Goal: Transaction & Acquisition: Purchase product/service

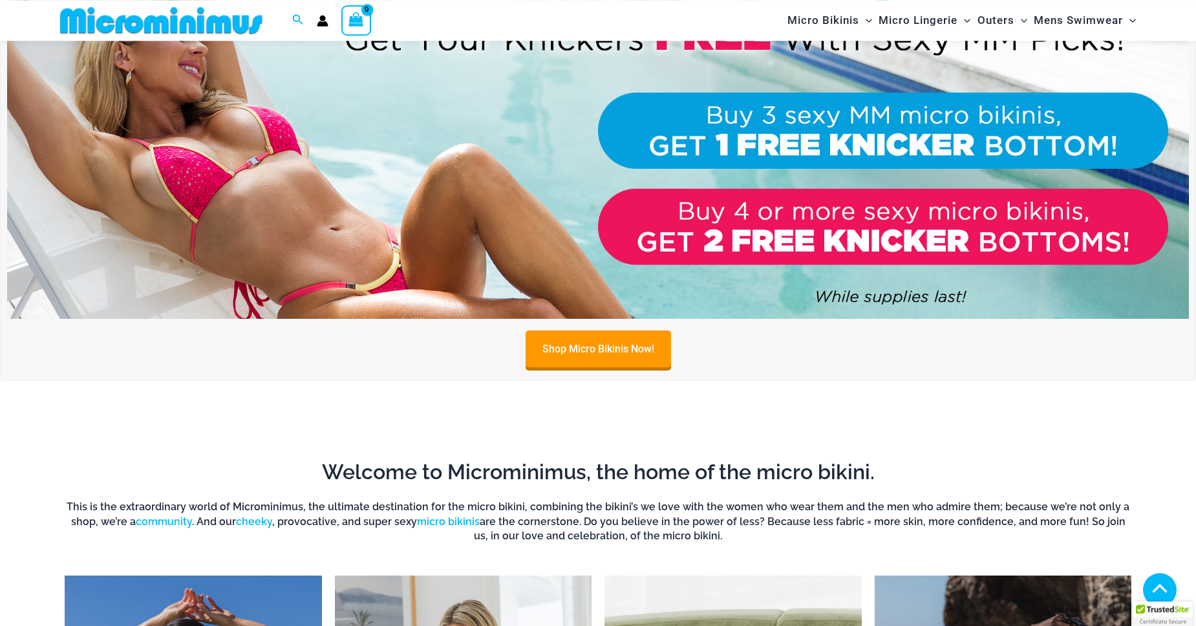
scroll to position [652, 0]
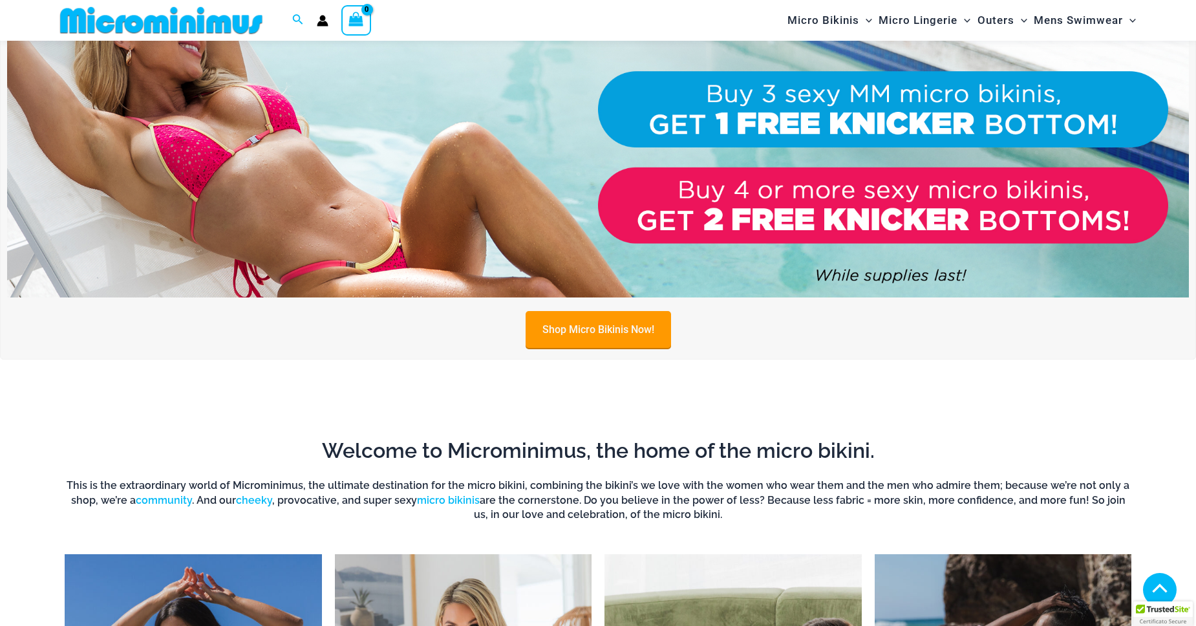
click at [610, 326] on link "Shop Micro Bikinis Now!" at bounding box center [598, 329] width 145 height 37
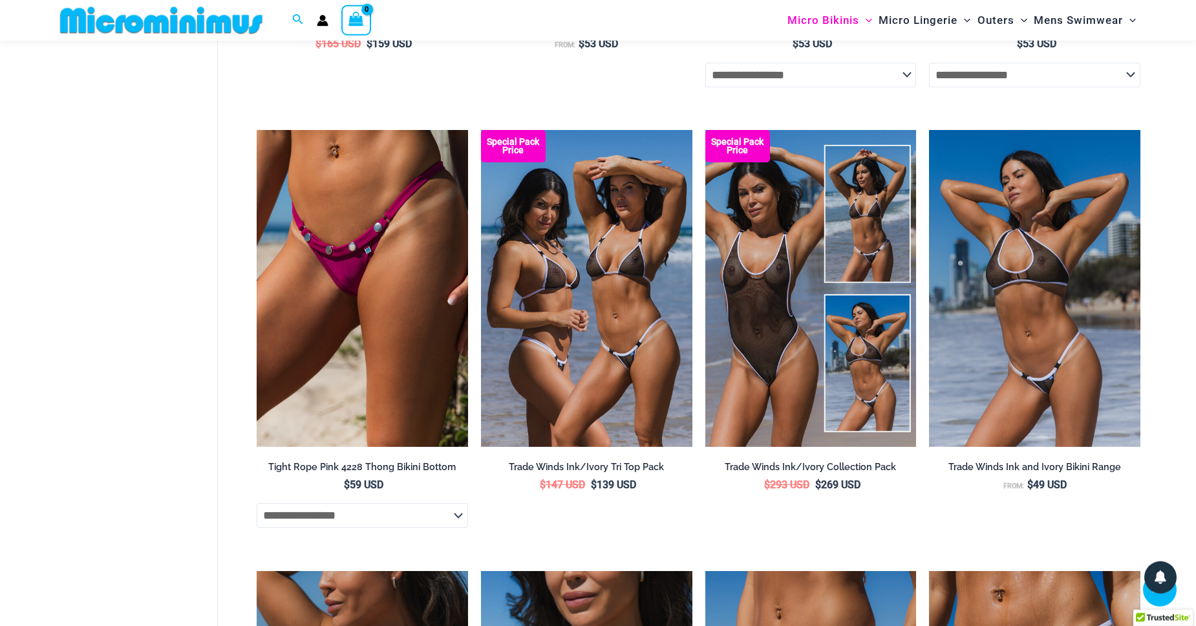
scroll to position [652, 0]
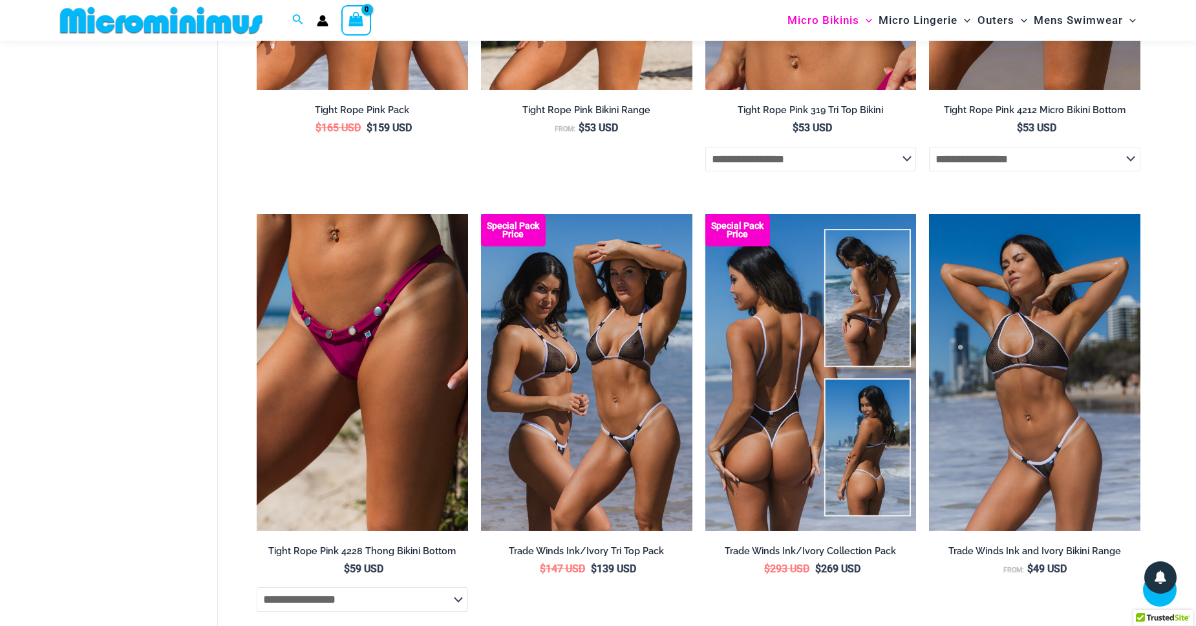
click at [786, 343] on img at bounding box center [810, 372] width 211 height 317
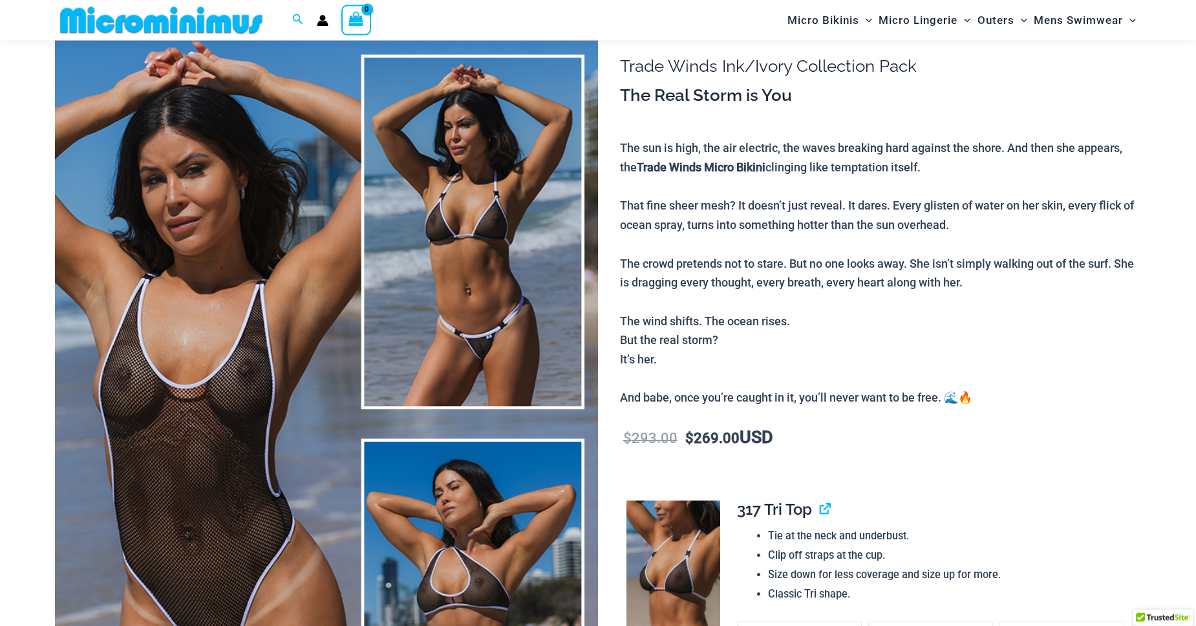
scroll to position [65, 0]
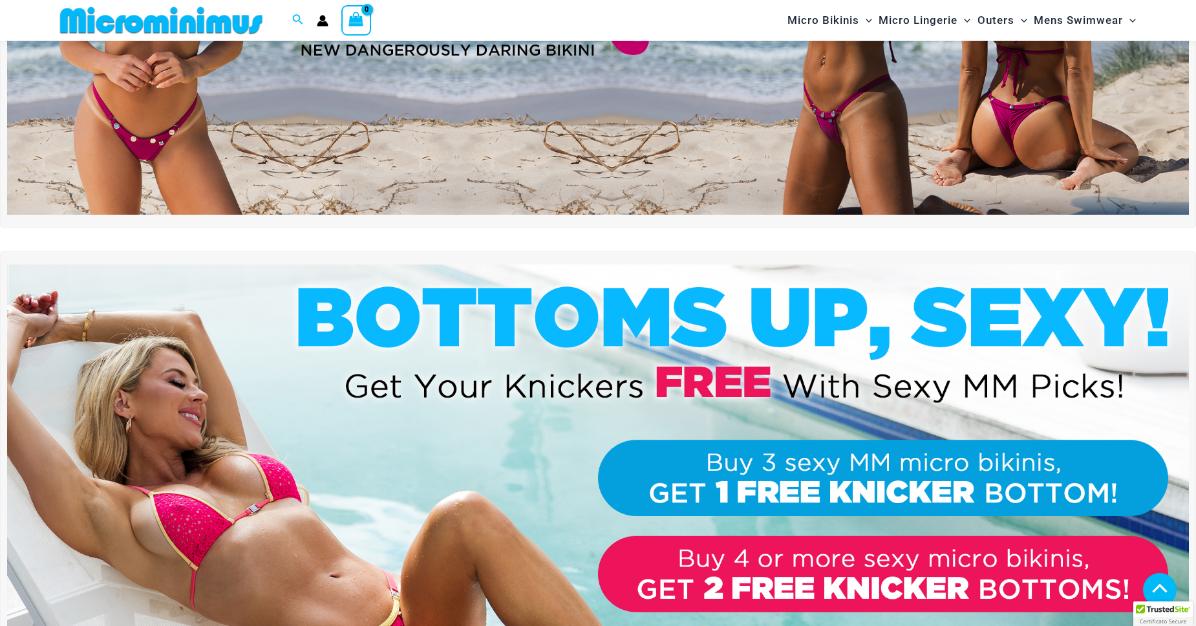
scroll to position [430, 0]
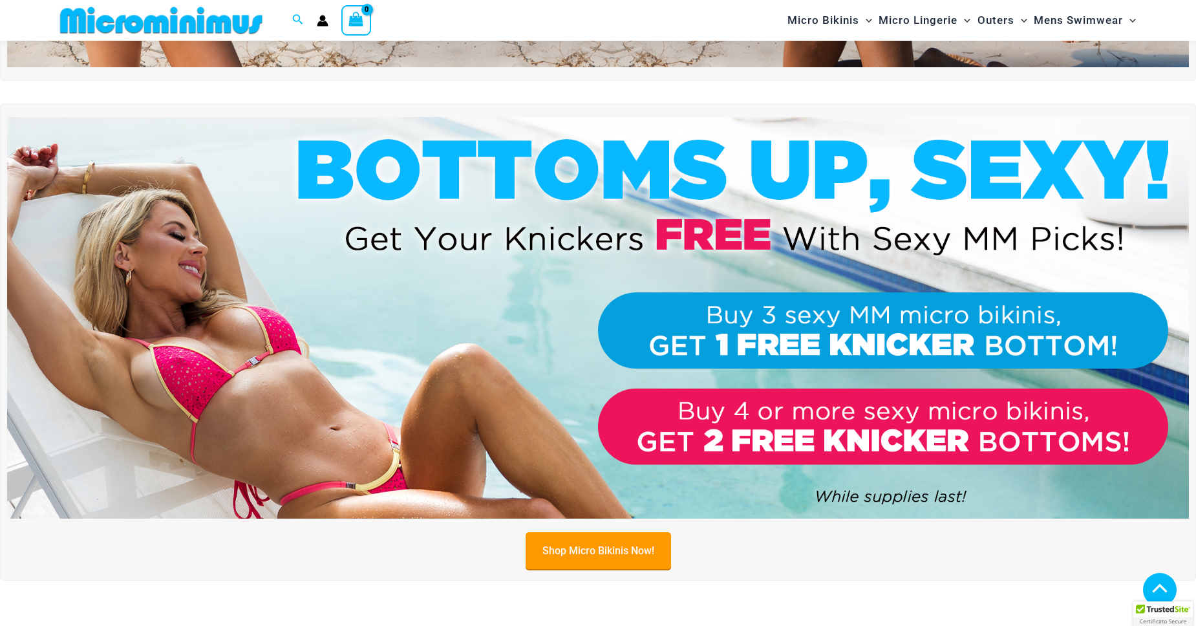
drag, startPoint x: 624, startPoint y: 549, endPoint x: 609, endPoint y: 544, distance: 15.5
click at [624, 548] on link "Shop Micro Bikinis Now!" at bounding box center [598, 550] width 145 height 37
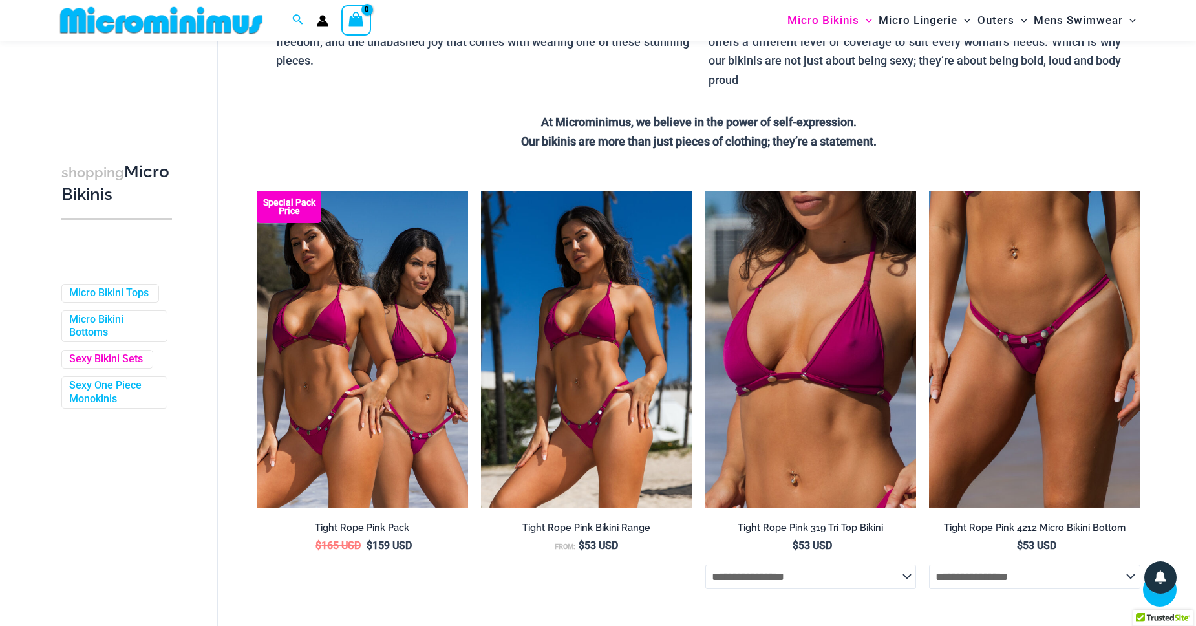
scroll to position [285, 0]
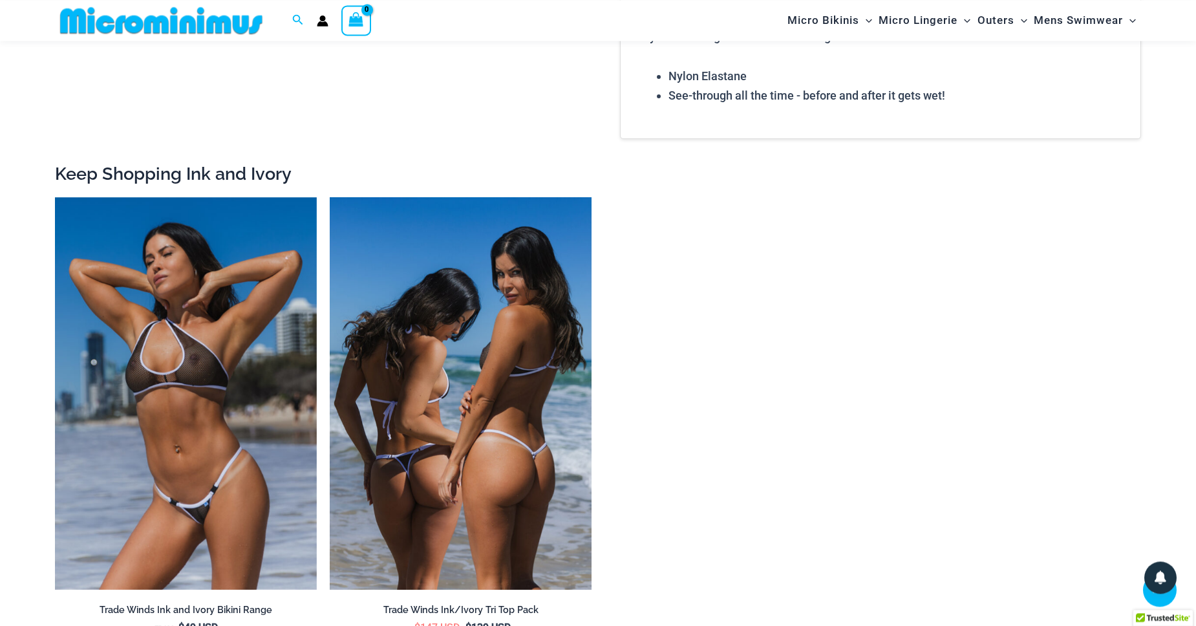
scroll to position [2348, 0]
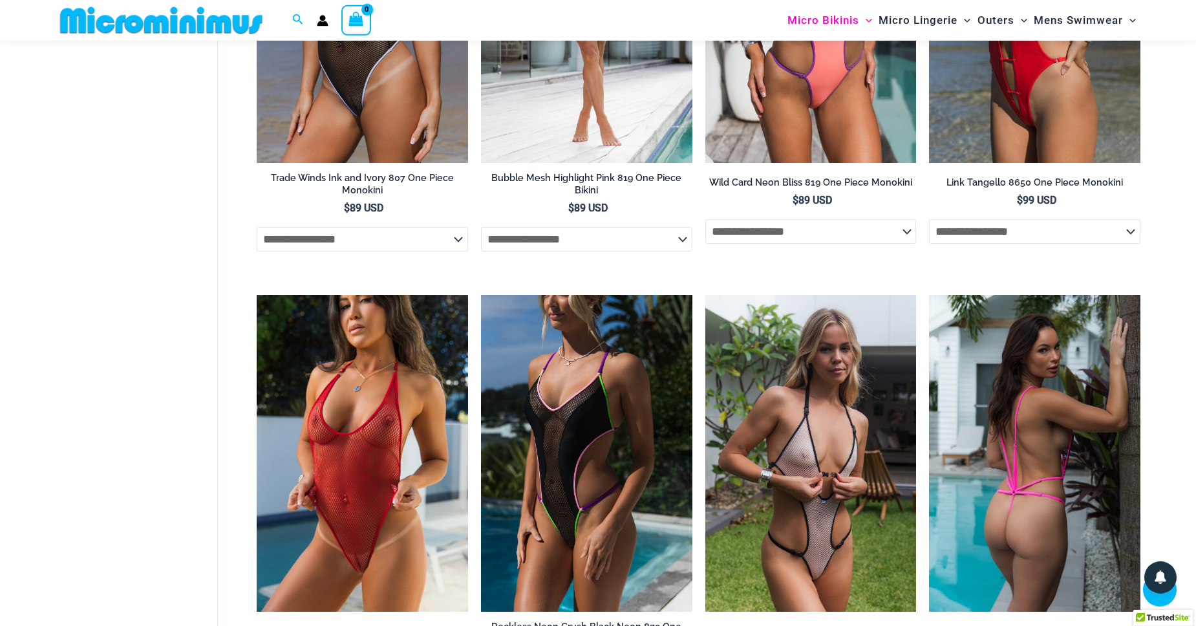
scroll to position [578, 0]
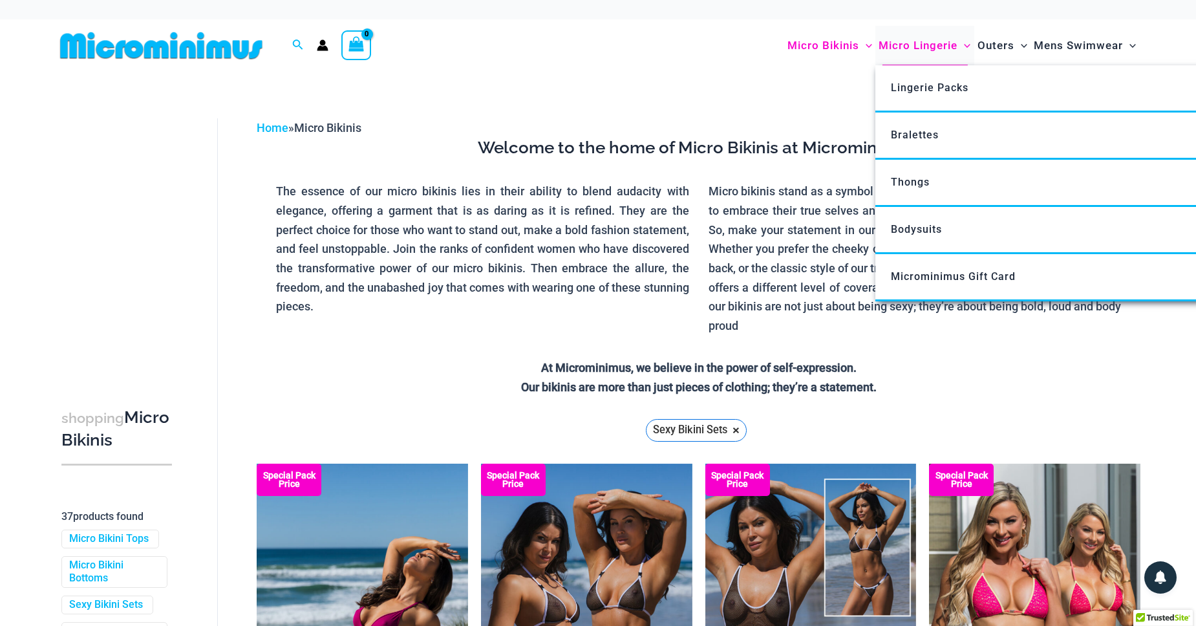
click at [910, 45] on span "Micro Lingerie" at bounding box center [917, 45] width 79 height 33
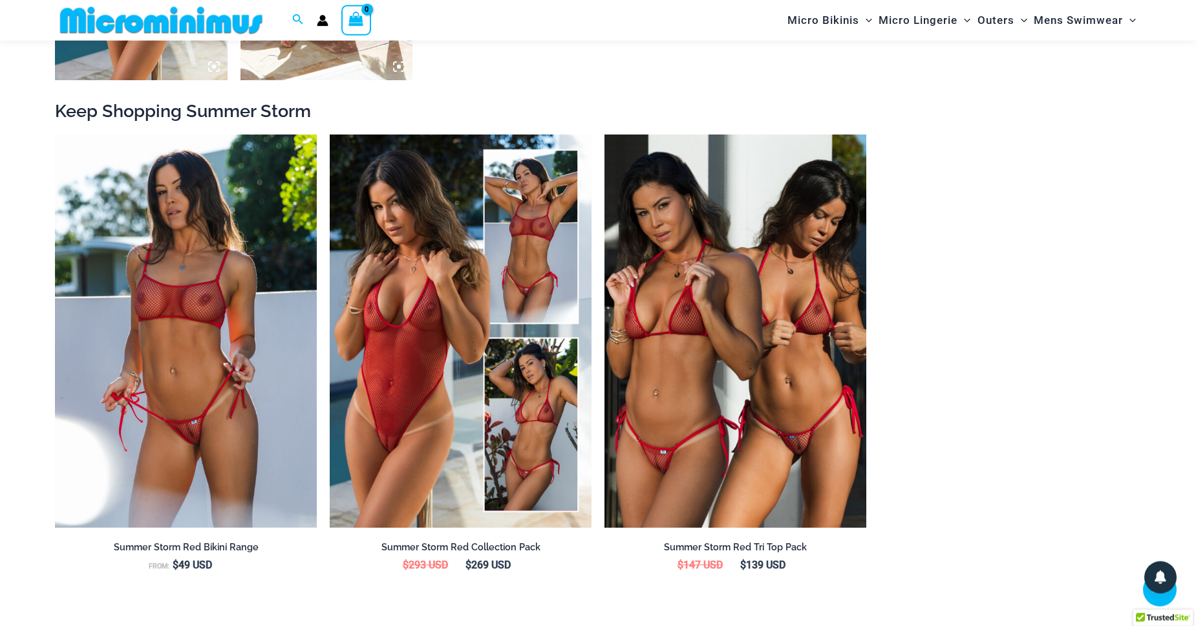
scroll to position [1462, 0]
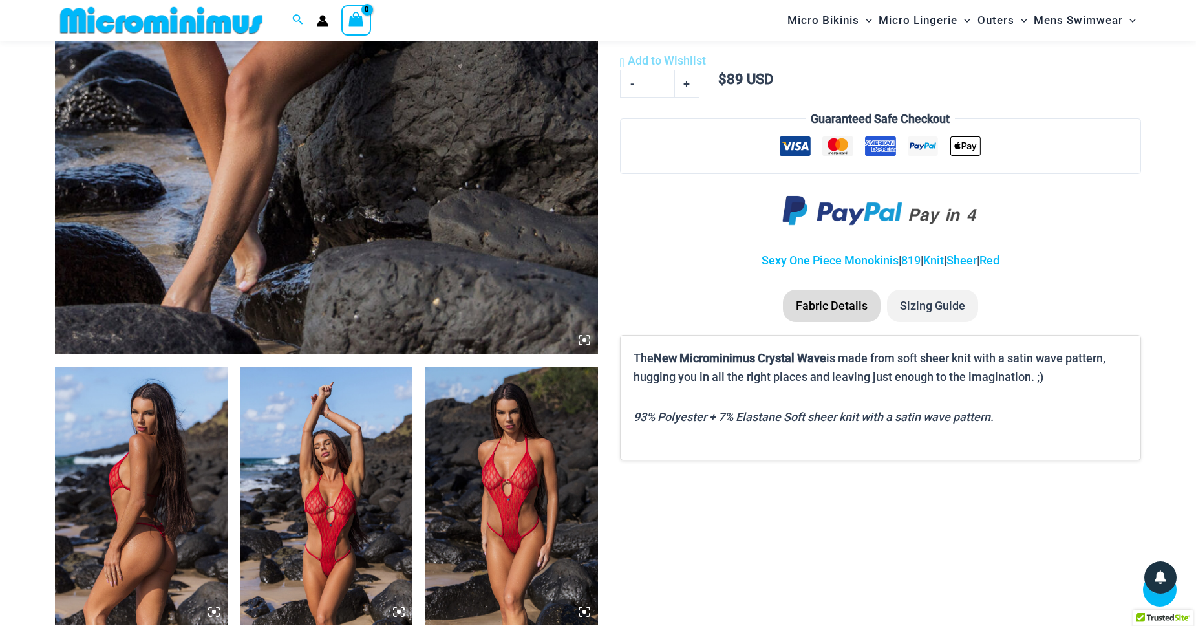
scroll to position [873, 0]
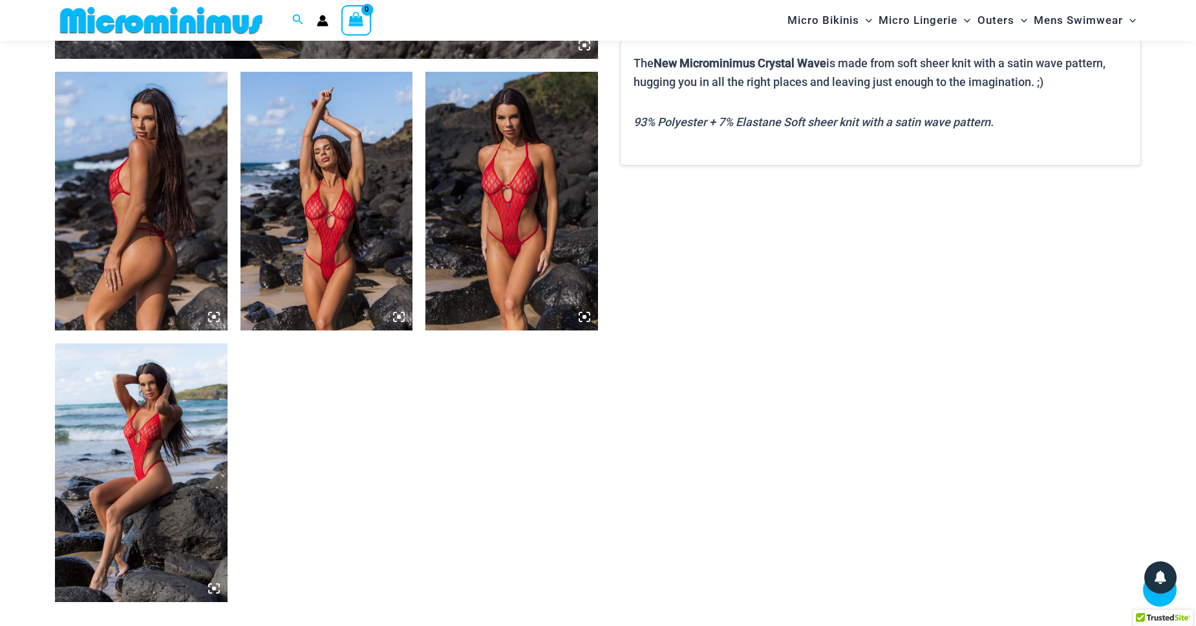
click at [142, 228] on img at bounding box center [141, 201] width 173 height 259
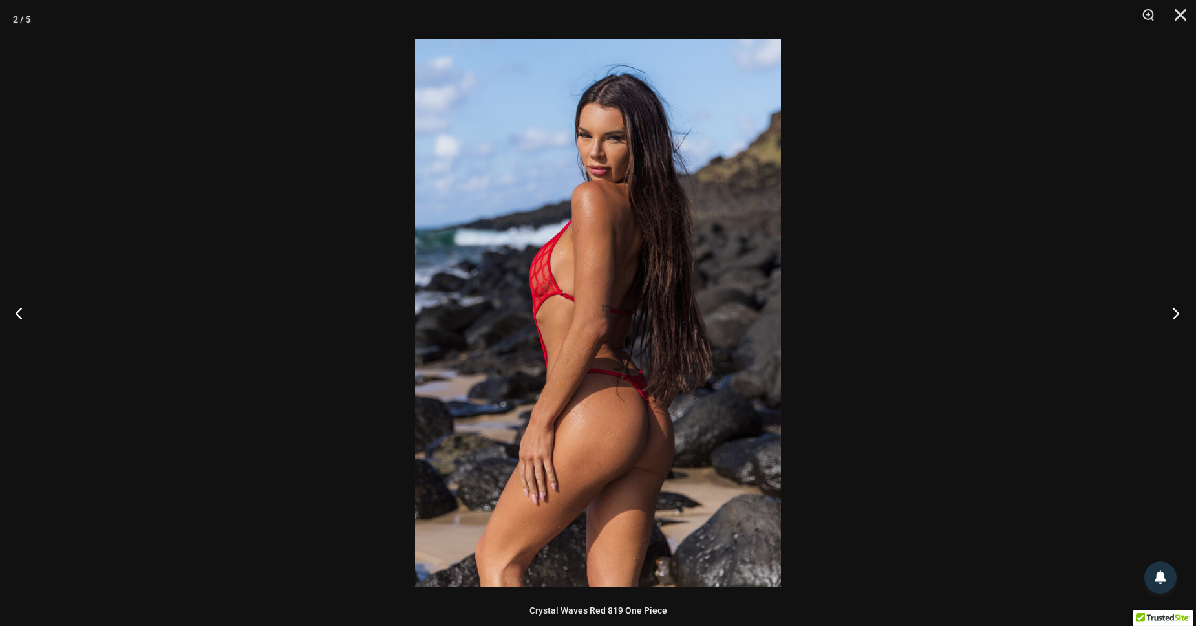
click at [1184, 312] on button "Next" at bounding box center [1171, 313] width 48 height 65
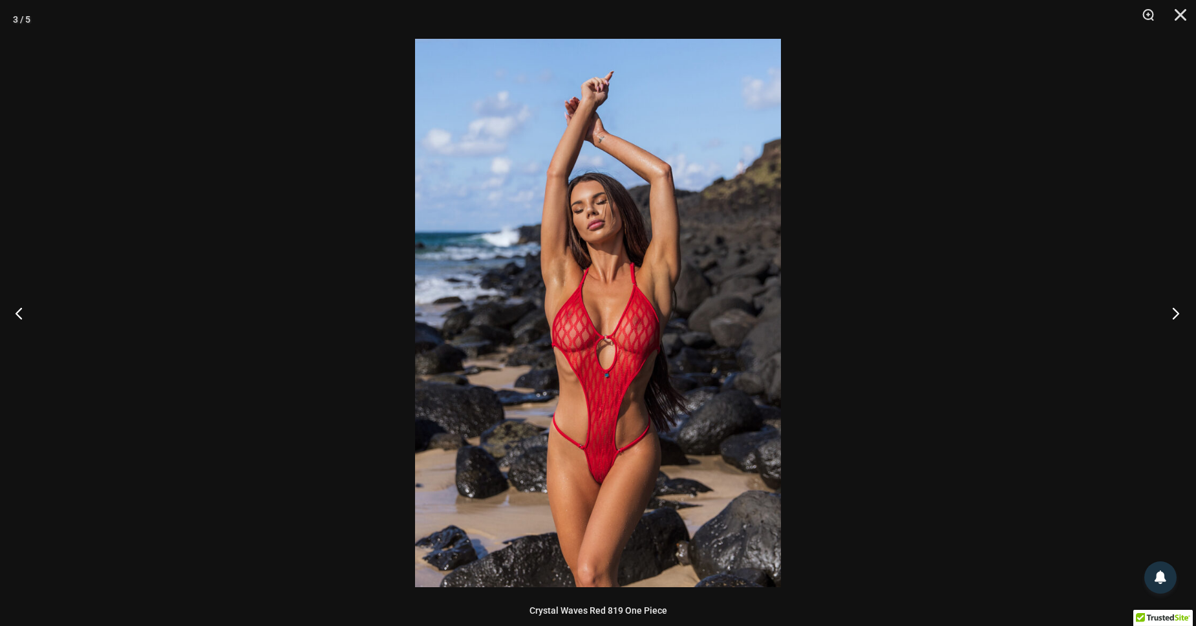
click at [1181, 313] on button "Next" at bounding box center [1171, 313] width 48 height 65
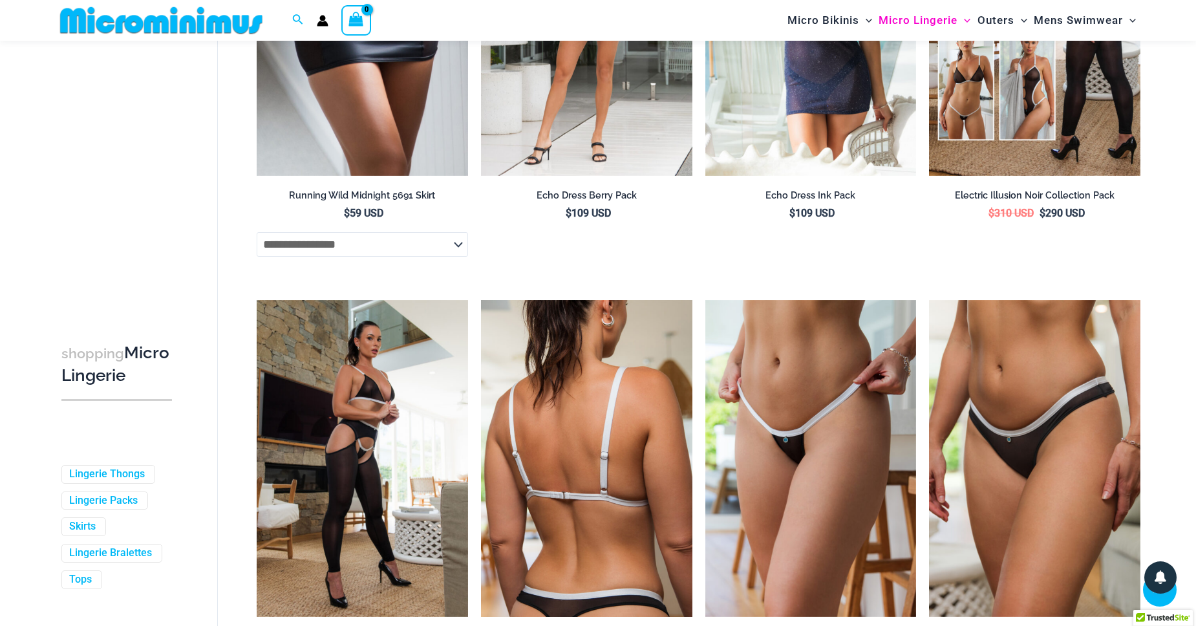
scroll to position [2346, 0]
